Goal: Check status

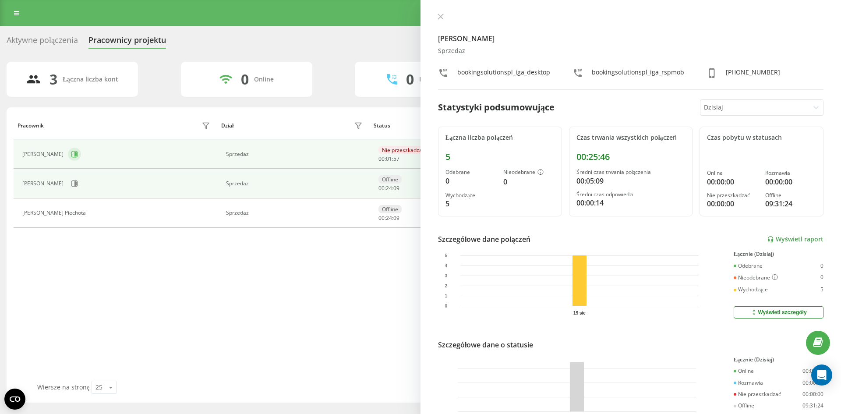
click at [72, 148] on td "[PERSON_NAME]" at bounding box center [116, 153] width 204 height 29
click at [73, 156] on icon at bounding box center [74, 154] width 7 height 7
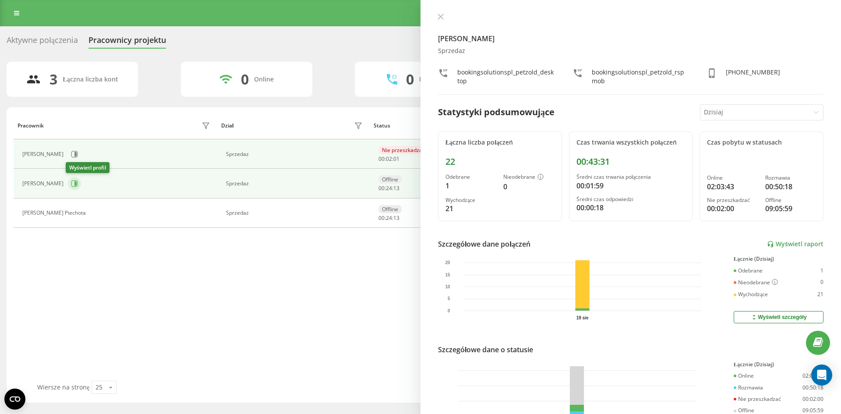
click at [74, 183] on icon at bounding box center [75, 183] width 2 height 4
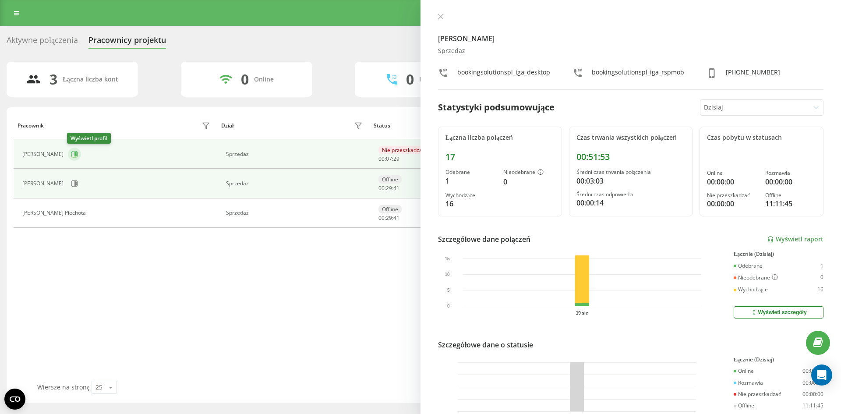
click at [75, 160] on button at bounding box center [74, 154] width 13 height 13
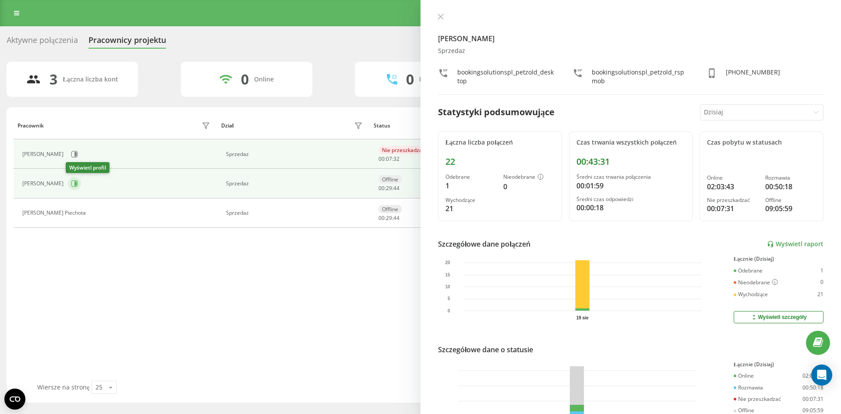
click at [75, 180] on icon at bounding box center [74, 183] width 7 height 7
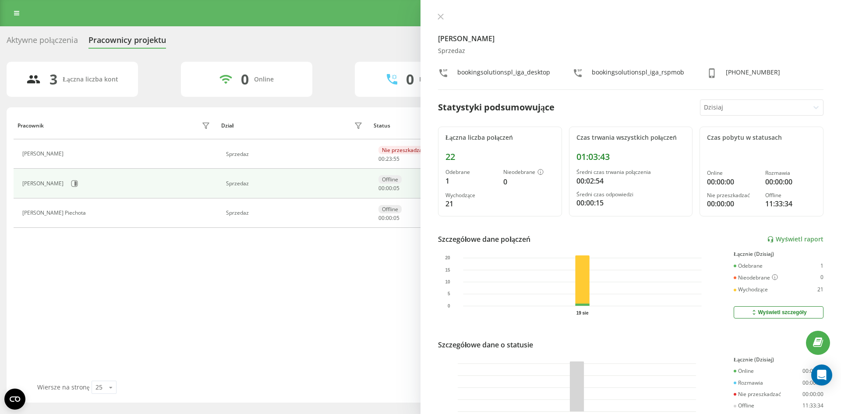
click at [75, 154] on icon at bounding box center [74, 154] width 2 height 4
